Goal: Register for event/course

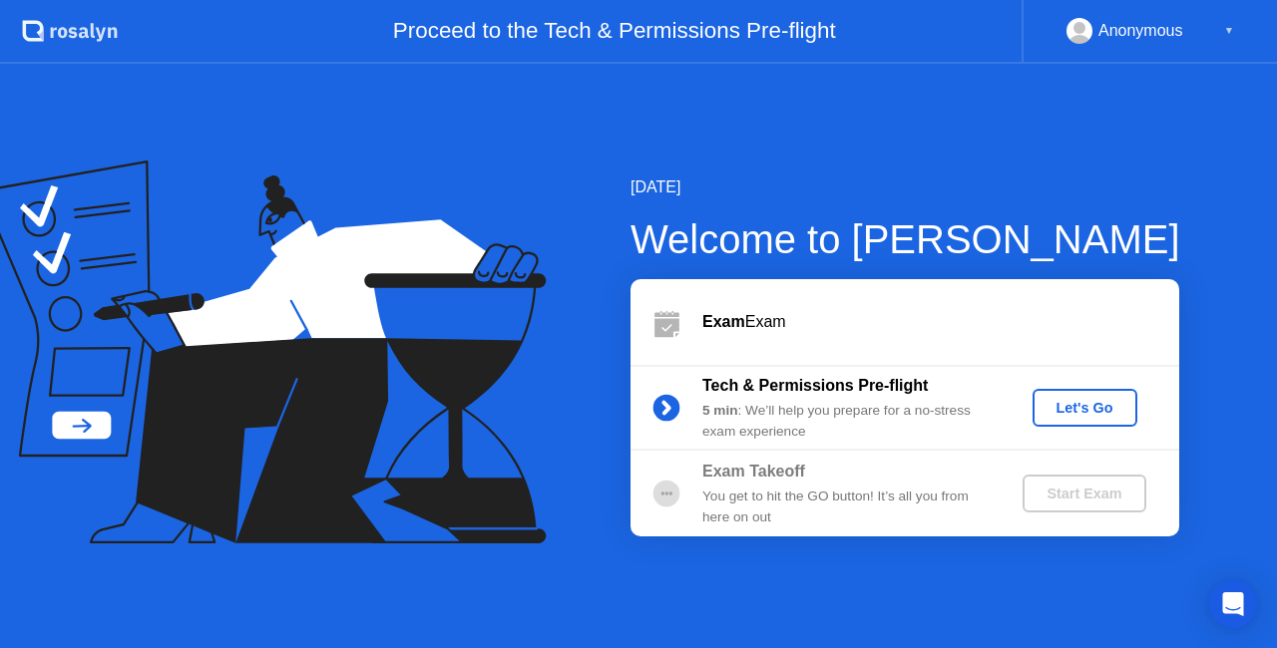
click at [934, 520] on div "You get to hit the GO button! It’s all you from here on out" at bounding box center [845, 507] width 287 height 41
click at [1059, 499] on div "Start Exam" at bounding box center [1083, 494] width 107 height 16
click at [1087, 425] on button "Let's Go" at bounding box center [1084, 408] width 105 height 38
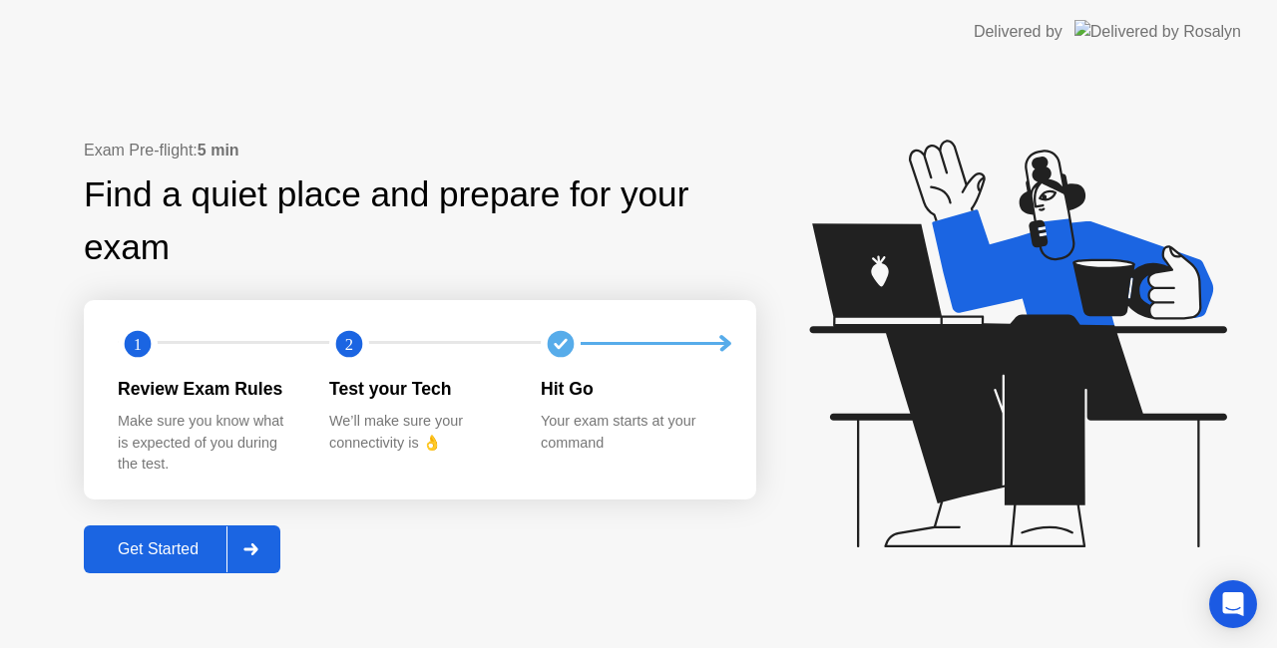
click at [196, 553] on div "Get Started" at bounding box center [158, 550] width 137 height 18
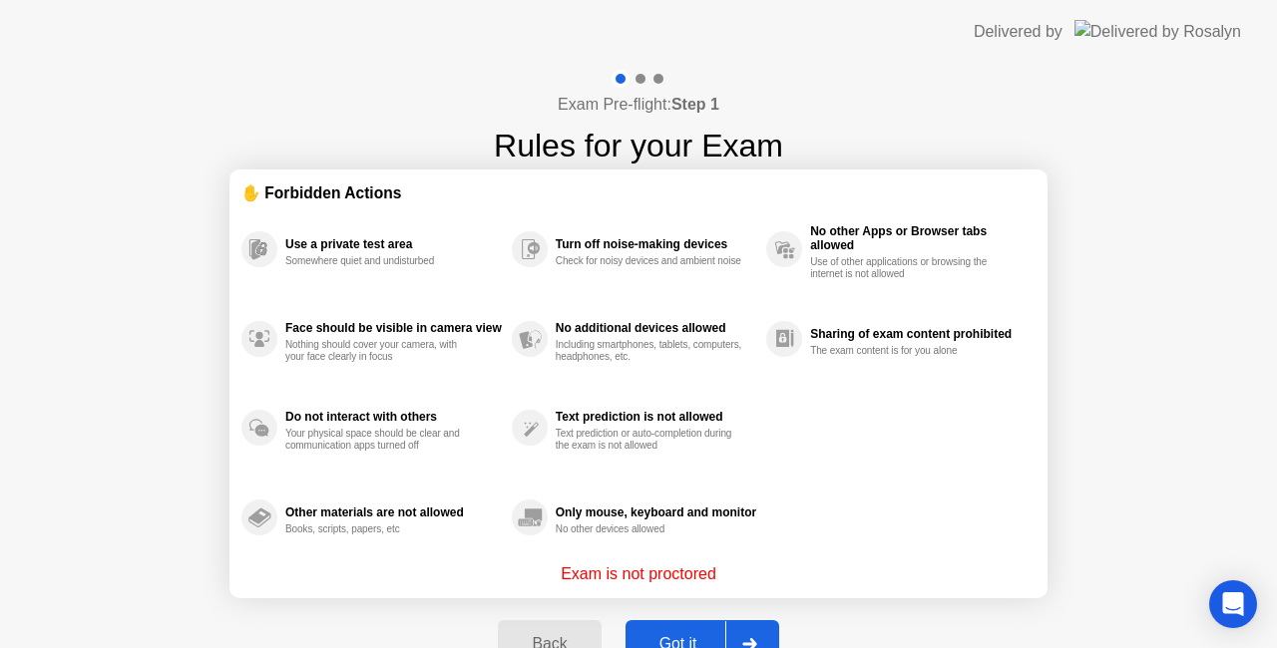
click at [686, 628] on button "Got it" at bounding box center [702, 644] width 154 height 48
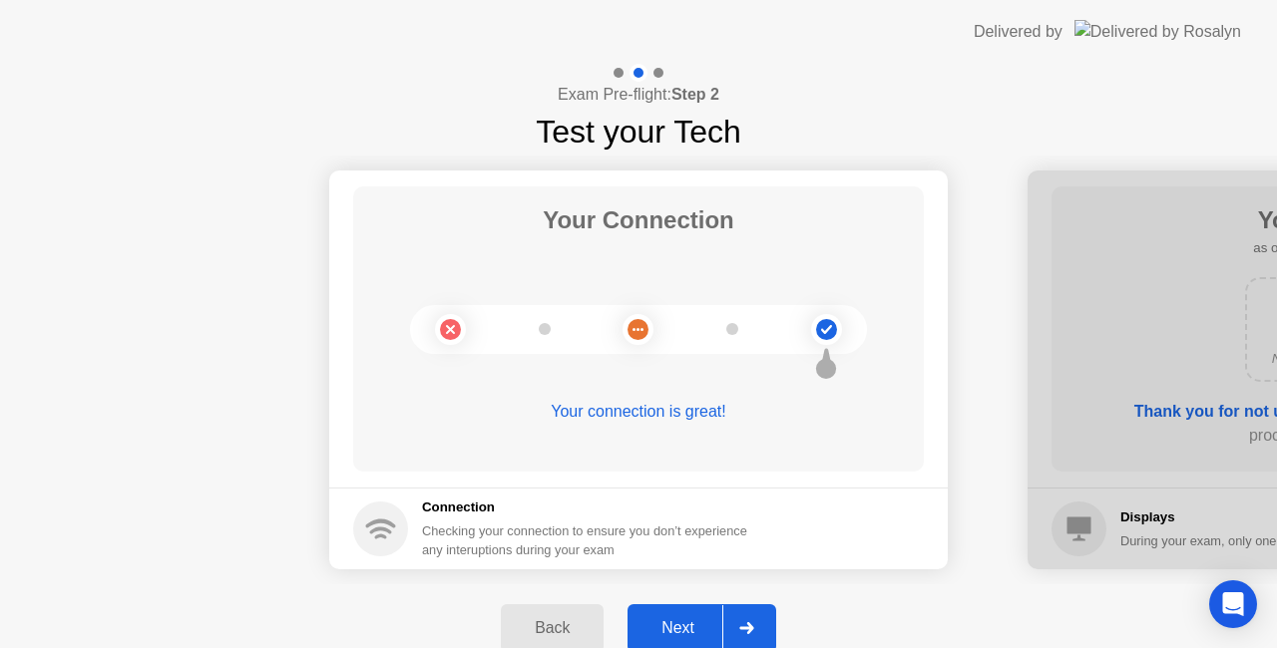
click at [686, 628] on div "Next" at bounding box center [677, 628] width 89 height 18
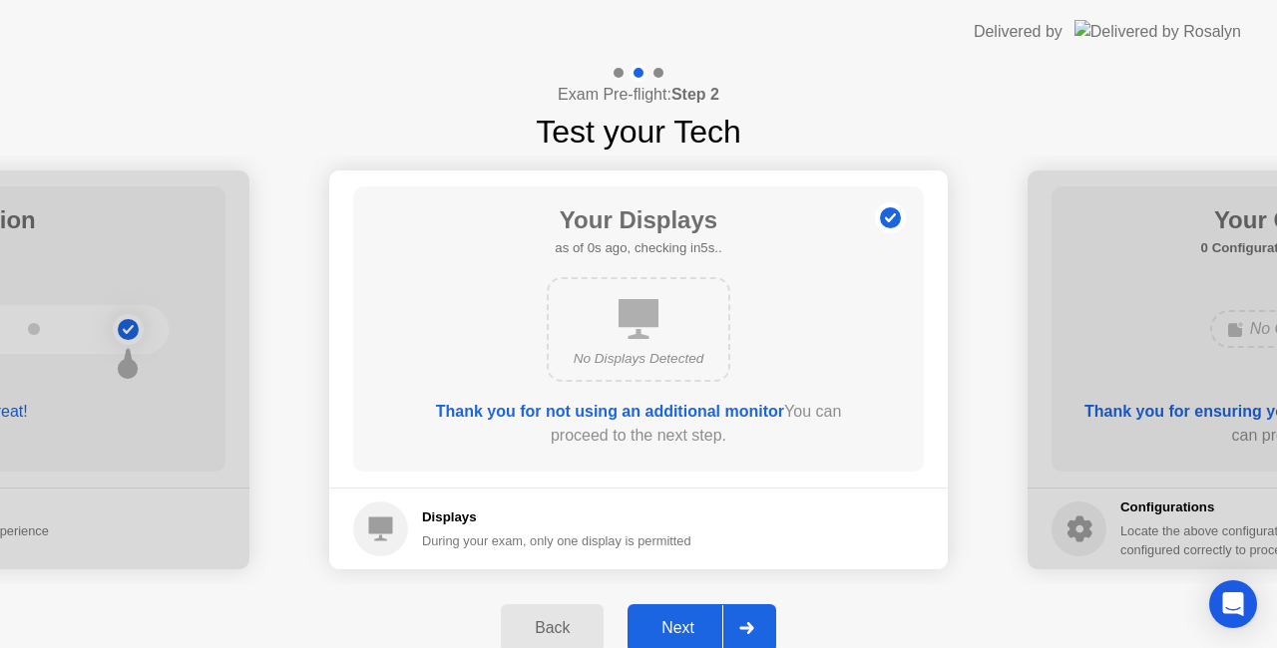
click at [686, 628] on div "Next" at bounding box center [677, 628] width 89 height 18
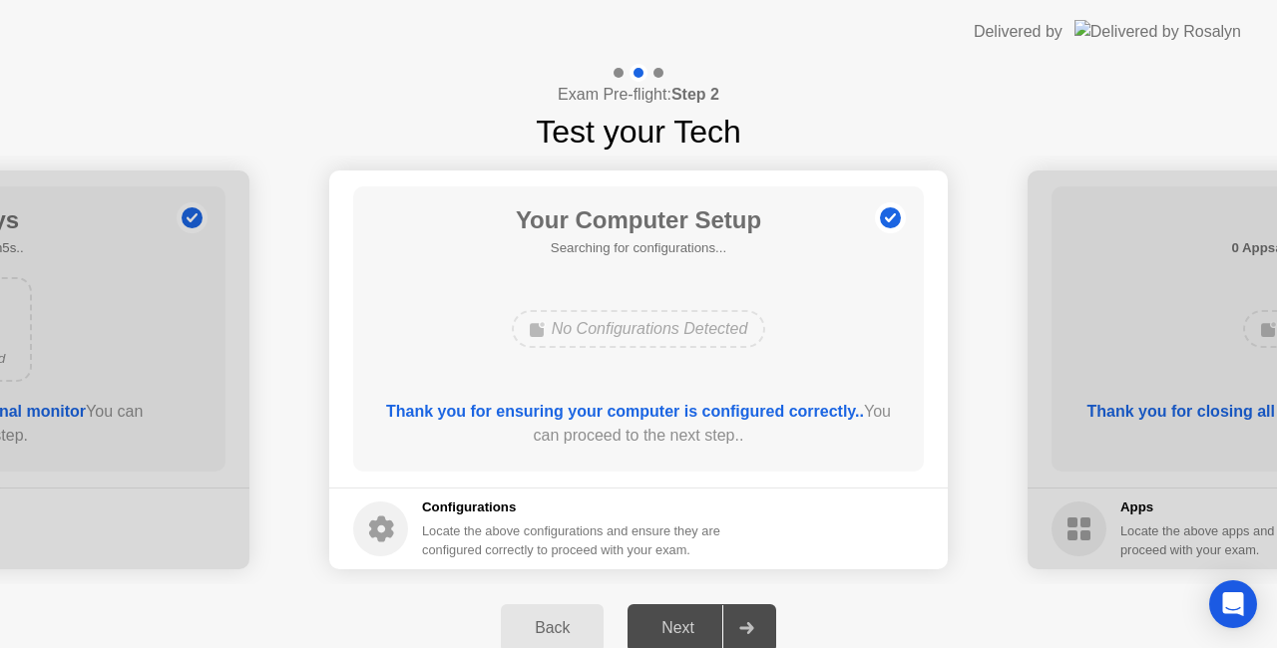
click at [686, 628] on div "Next" at bounding box center [677, 628] width 89 height 18
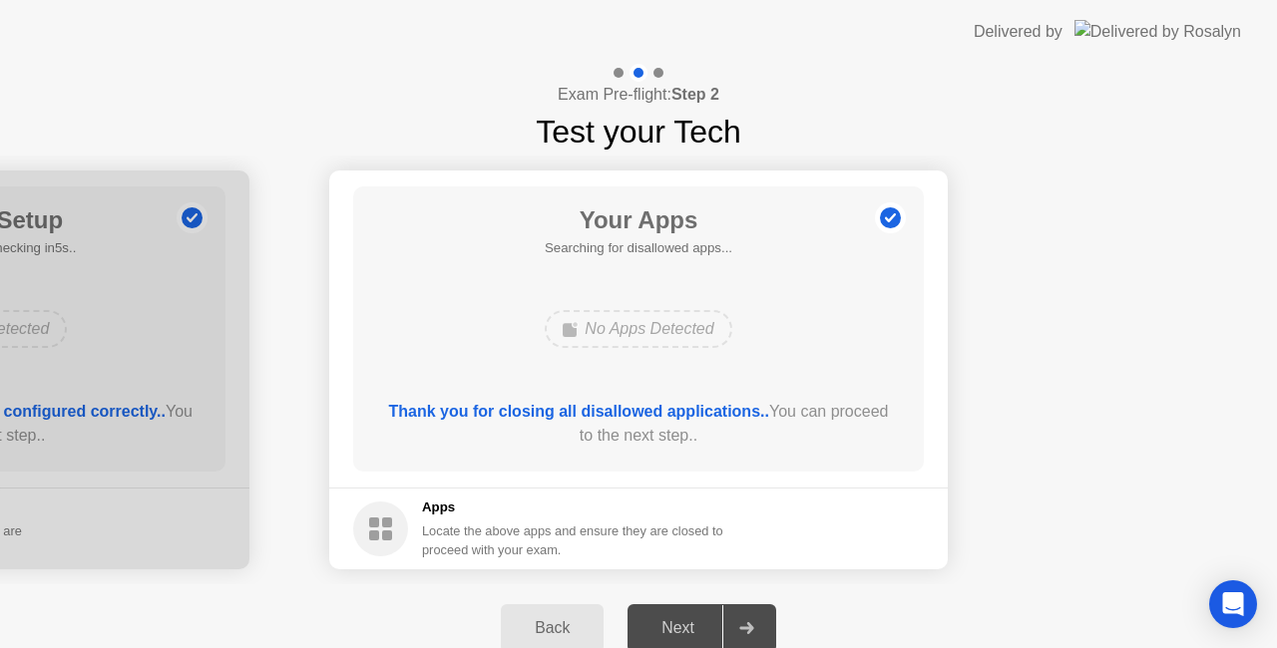
click at [686, 628] on div "Next" at bounding box center [677, 628] width 89 height 18
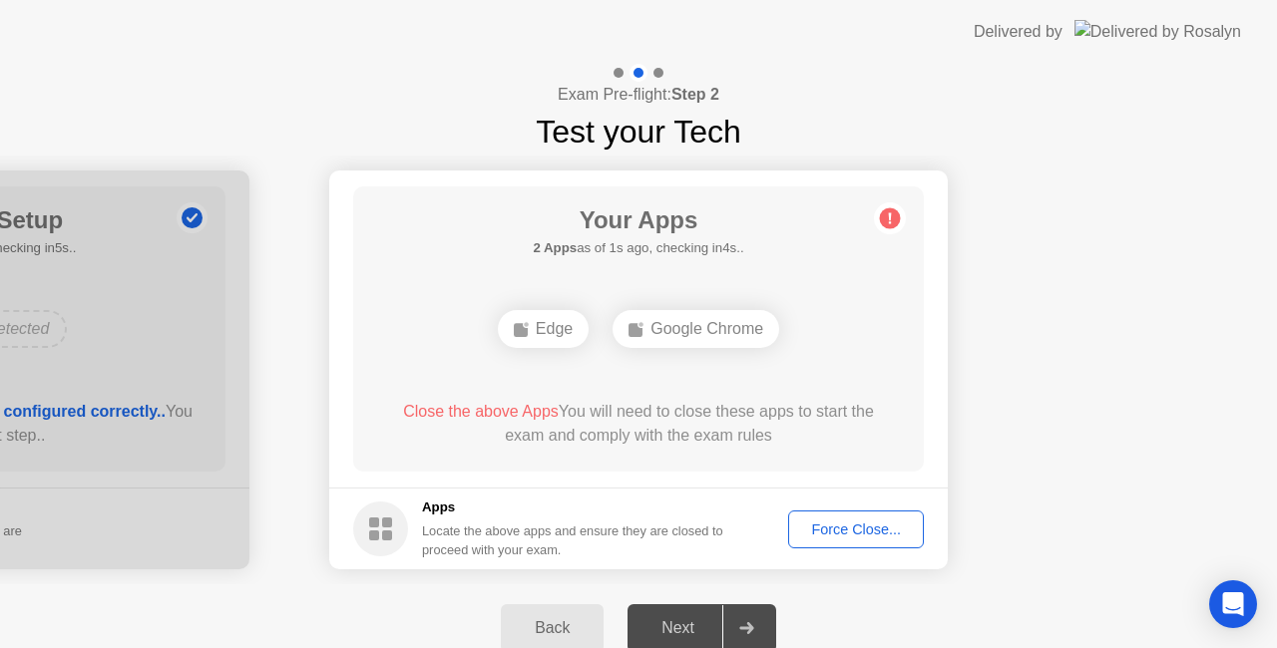
click at [838, 541] on button "Force Close..." at bounding box center [856, 530] width 136 height 38
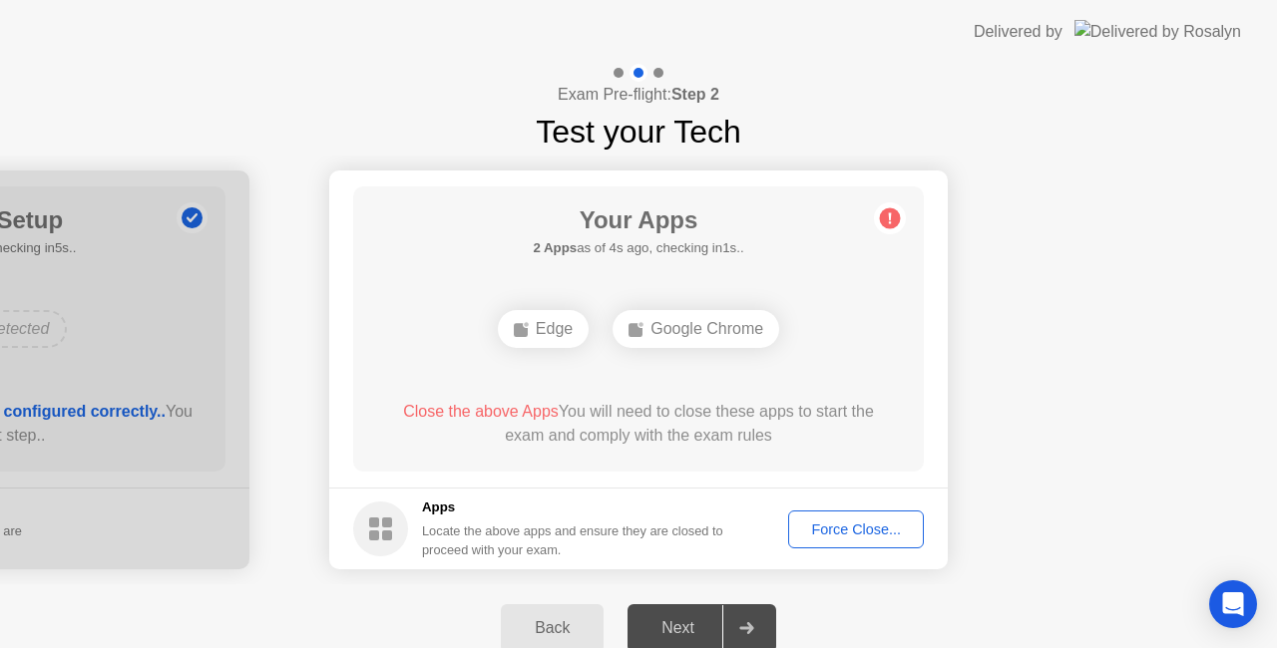
click at [845, 523] on div "Force Close..." at bounding box center [856, 530] width 122 height 16
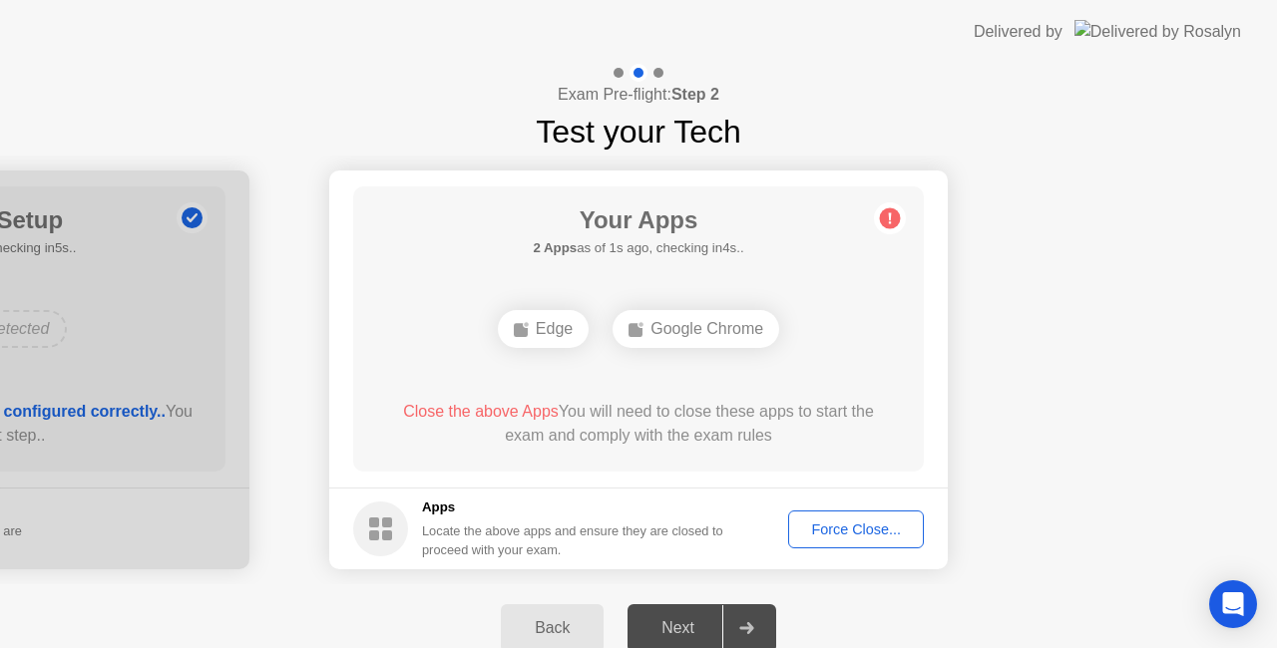
click at [678, 325] on div "Google Chrome" at bounding box center [695, 329] width 167 height 38
click at [573, 329] on div "Edge" at bounding box center [543, 329] width 91 height 38
click at [862, 532] on div "Force Close..." at bounding box center [856, 530] width 122 height 16
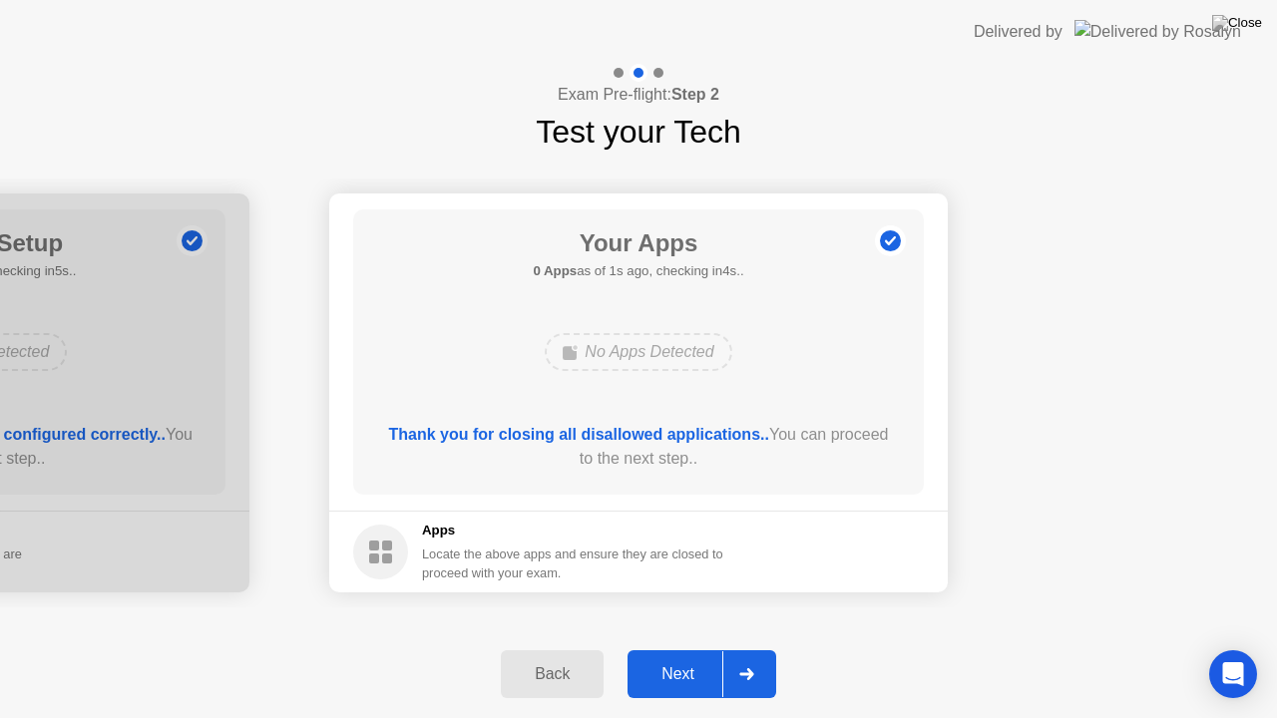
click at [680, 647] on button "Next" at bounding box center [701, 674] width 149 height 48
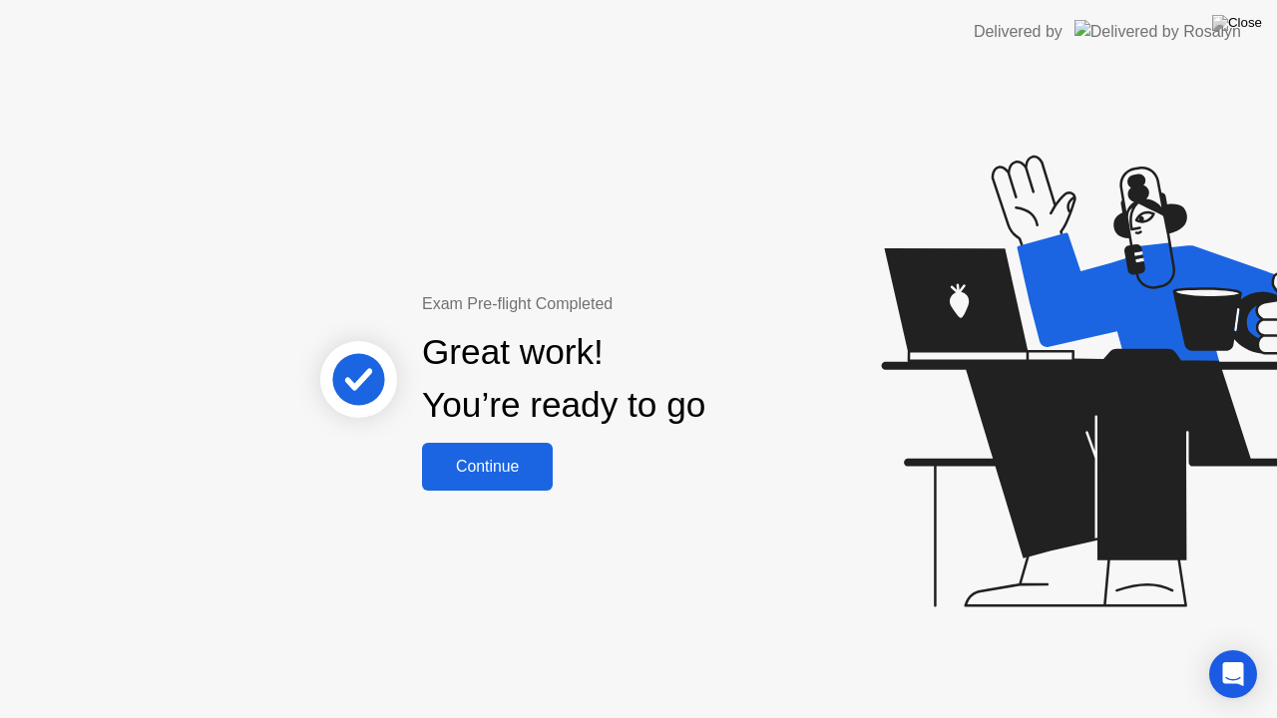
click at [527, 452] on button "Continue" at bounding box center [487, 467] width 131 height 48
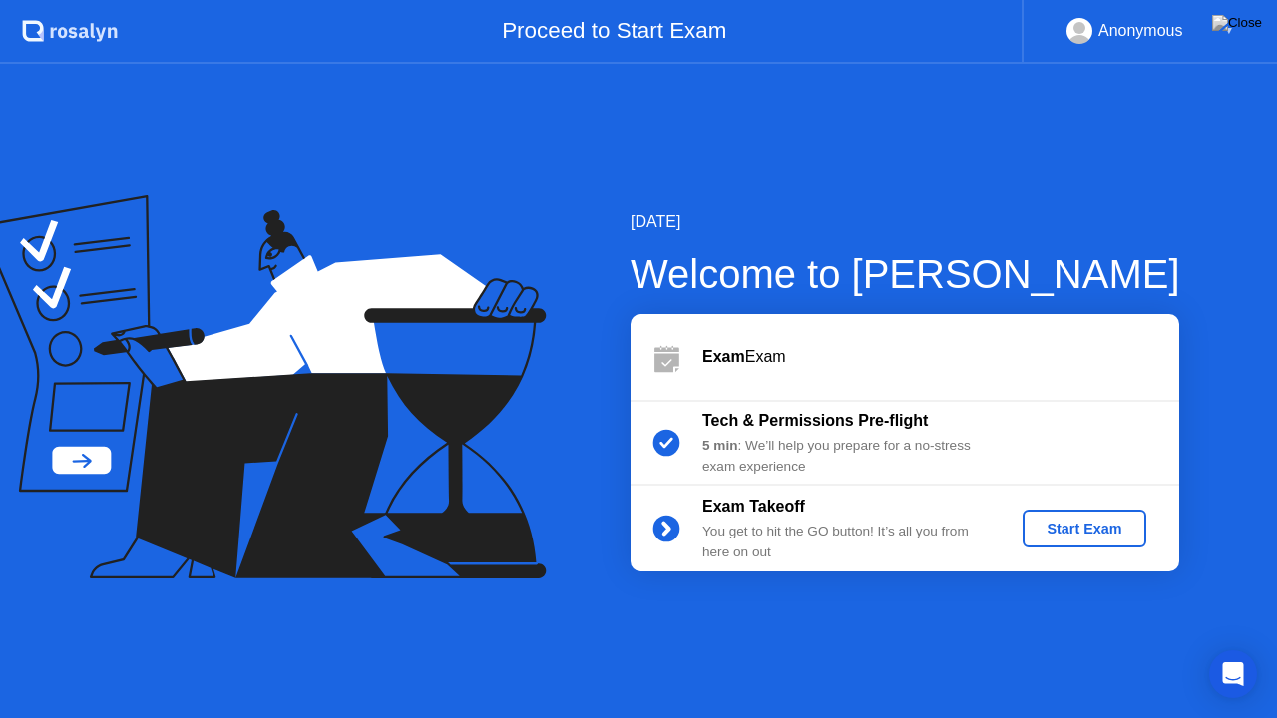
click at [1057, 526] on div "Start Exam" at bounding box center [1083, 529] width 107 height 16
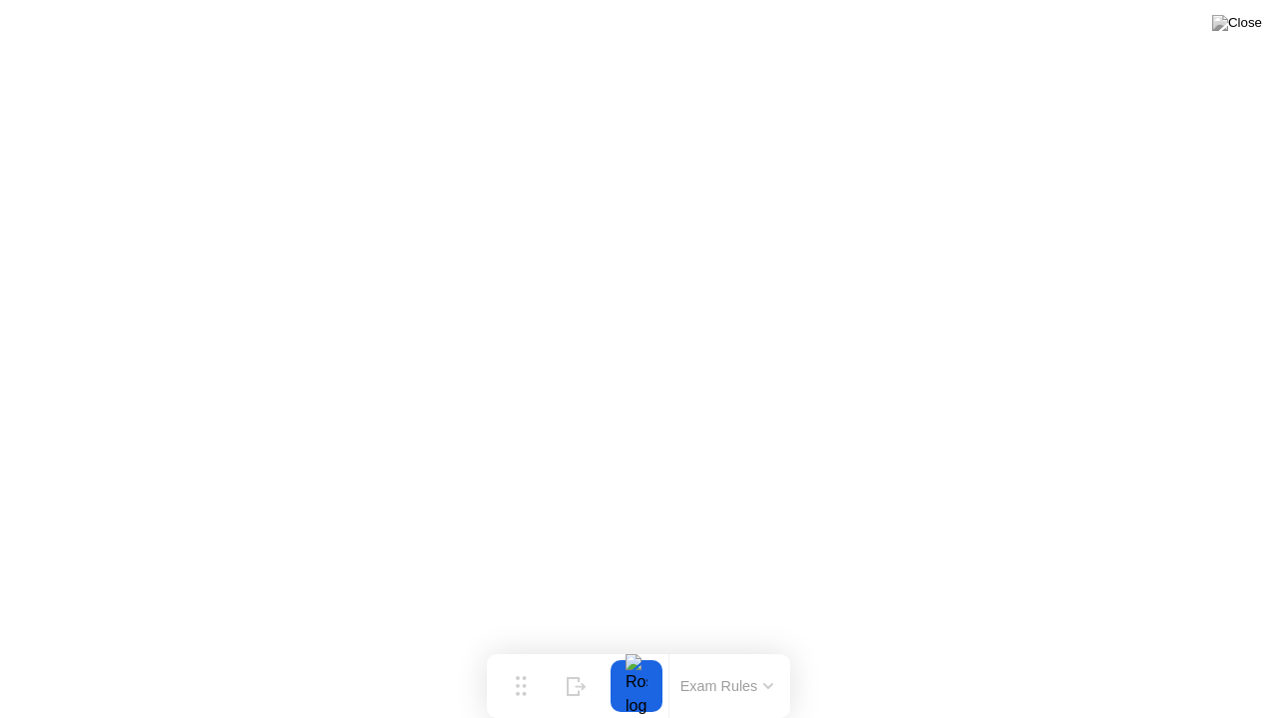
click at [770, 647] on icon at bounding box center [768, 686] width 10 height 6
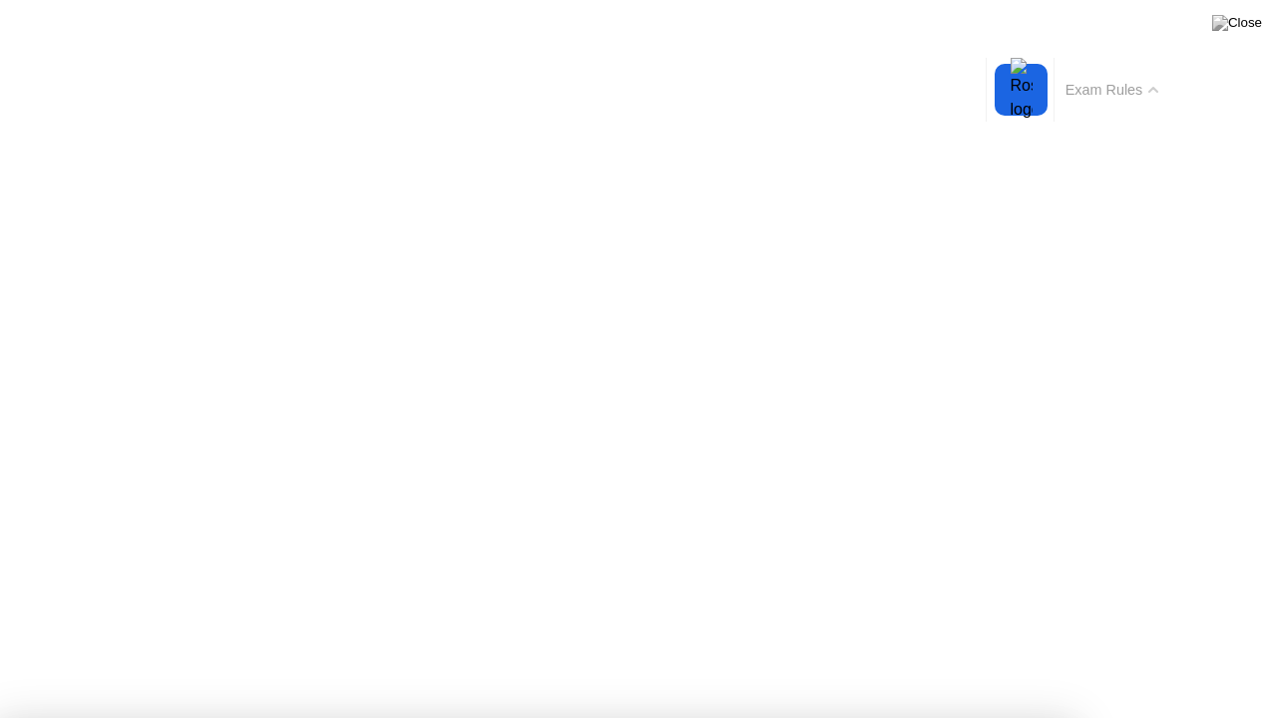
click at [1143, 86] on button "Exam Rules" at bounding box center [1112, 90] width 106 height 18
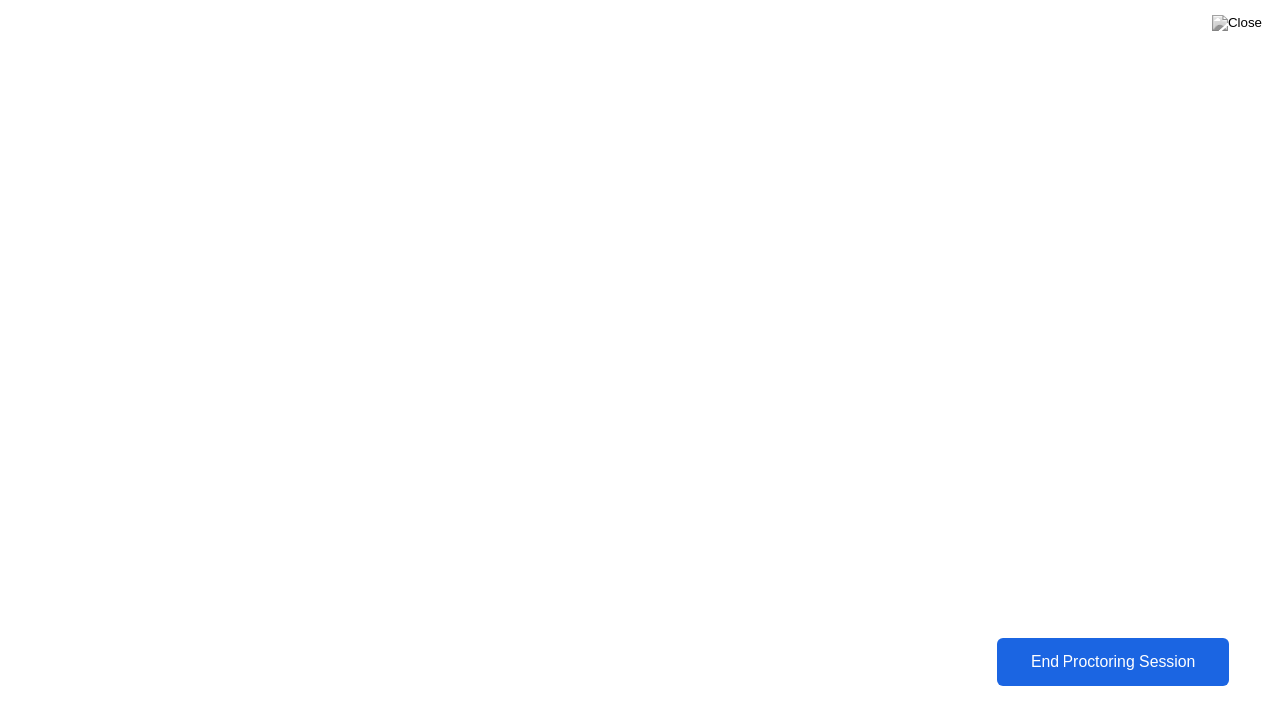
click at [1096, 647] on div "End Proctoring Session" at bounding box center [1111, 661] width 233 height 19
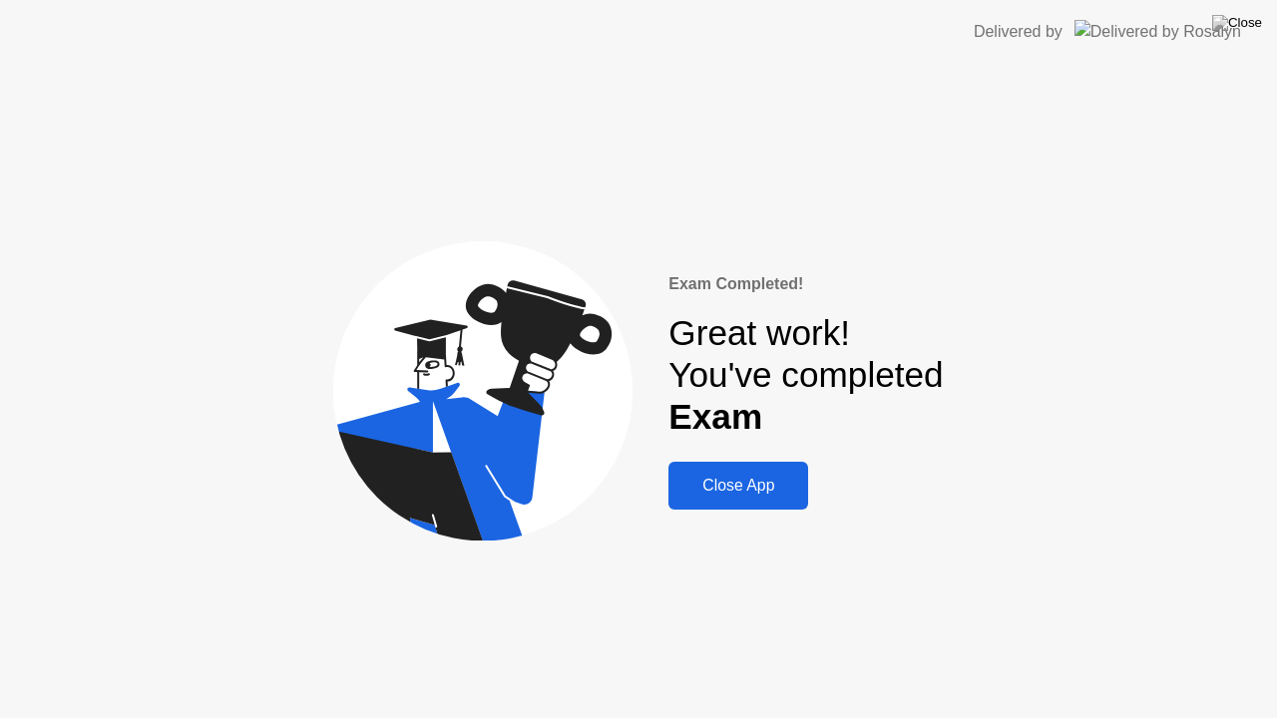
click at [770, 499] on button "Close App" at bounding box center [738, 486] width 140 height 48
